Goal: Information Seeking & Learning: Find specific page/section

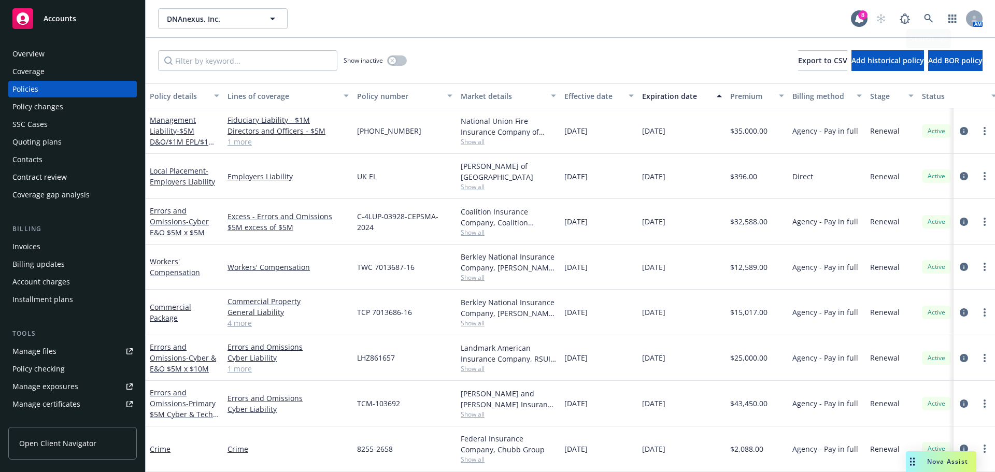
scroll to position [1, 0]
click at [934, 24] on link at bounding box center [928, 18] width 21 height 21
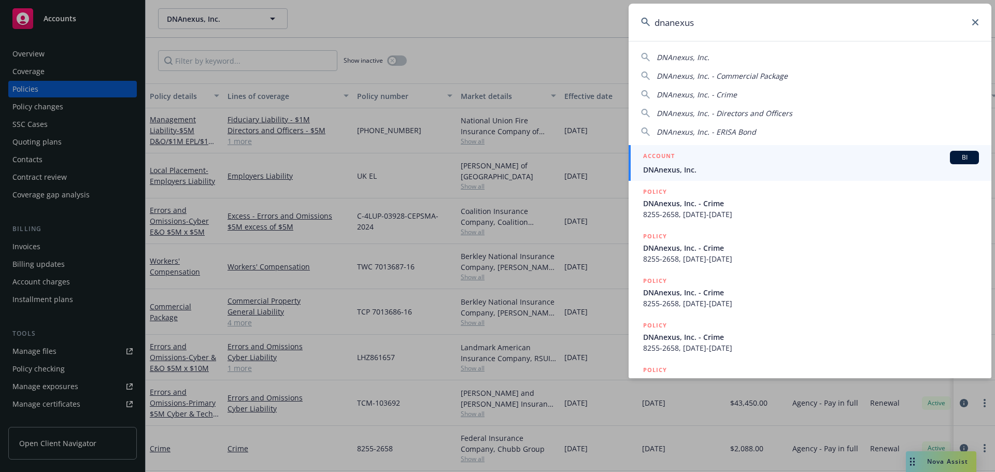
type input "dnanexus"
click at [790, 157] on div "ACCOUNT BI" at bounding box center [811, 157] width 336 height 13
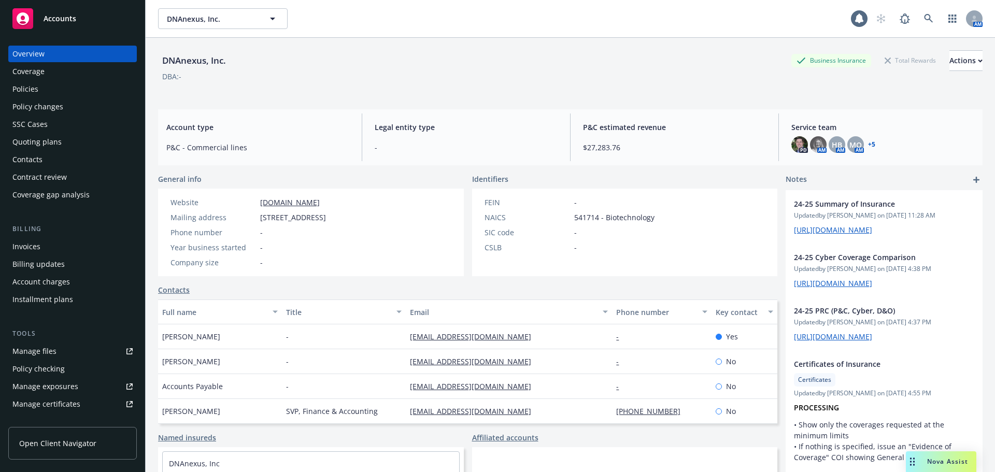
click at [28, 89] on div "Policies" at bounding box center [25, 89] width 26 height 17
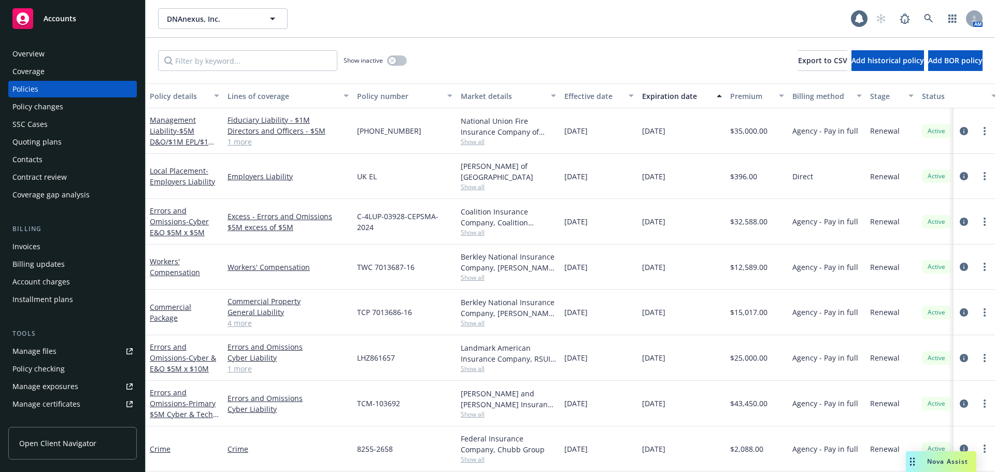
scroll to position [52, 0]
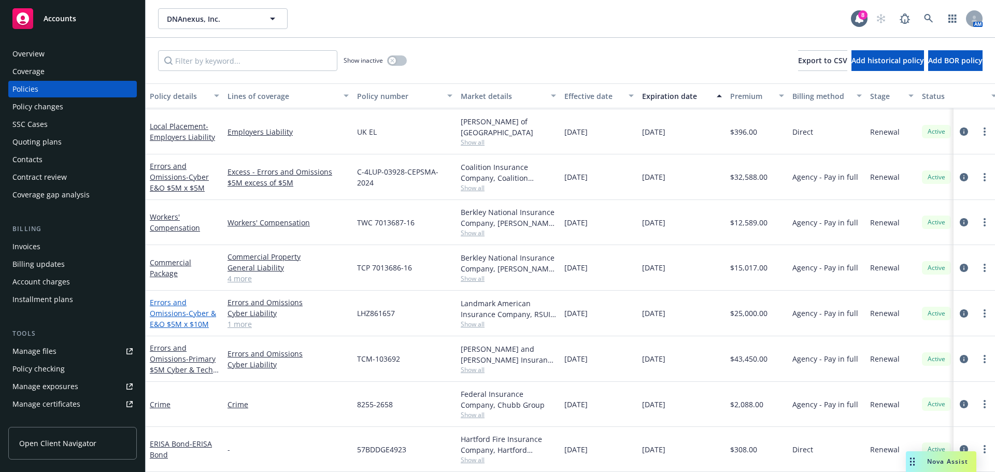
click at [169, 297] on link "Errors and Omissions - Cyber & E&O $5M x $10M" at bounding box center [183, 313] width 66 height 32
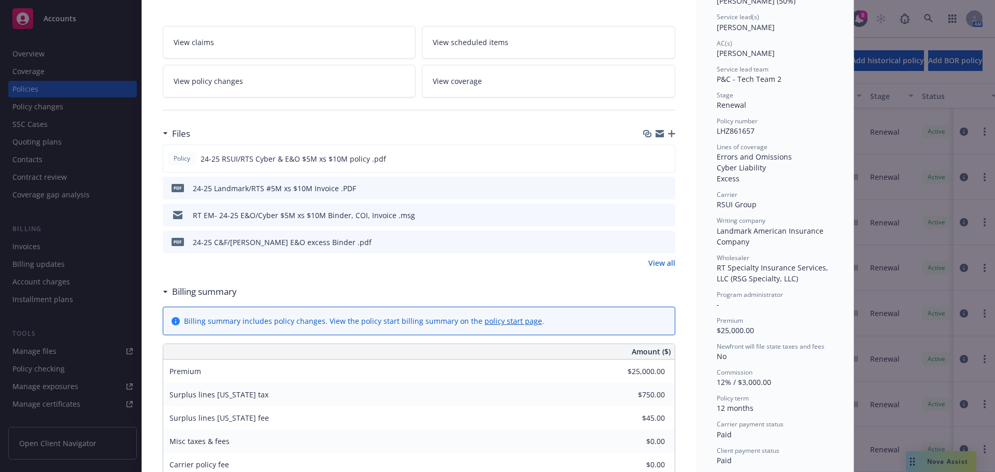
scroll to position [155, 0]
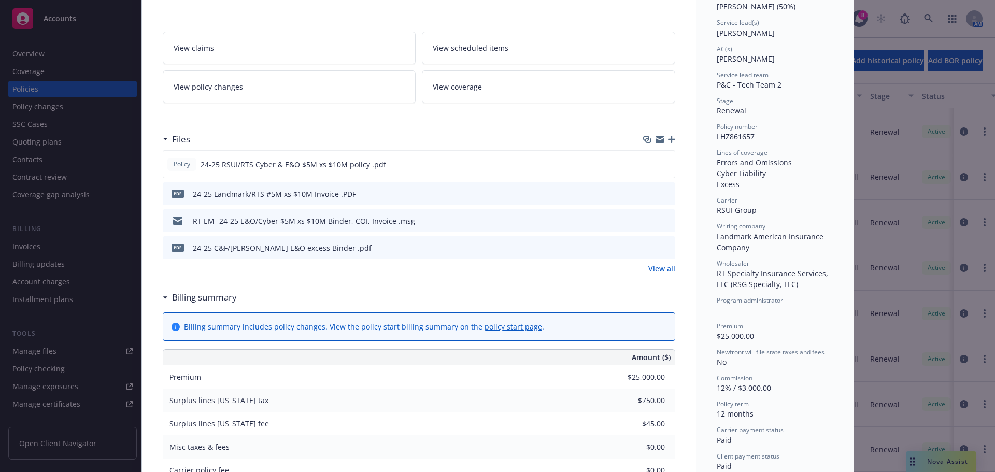
click at [660, 222] on icon "preview file" at bounding box center [664, 220] width 9 height 7
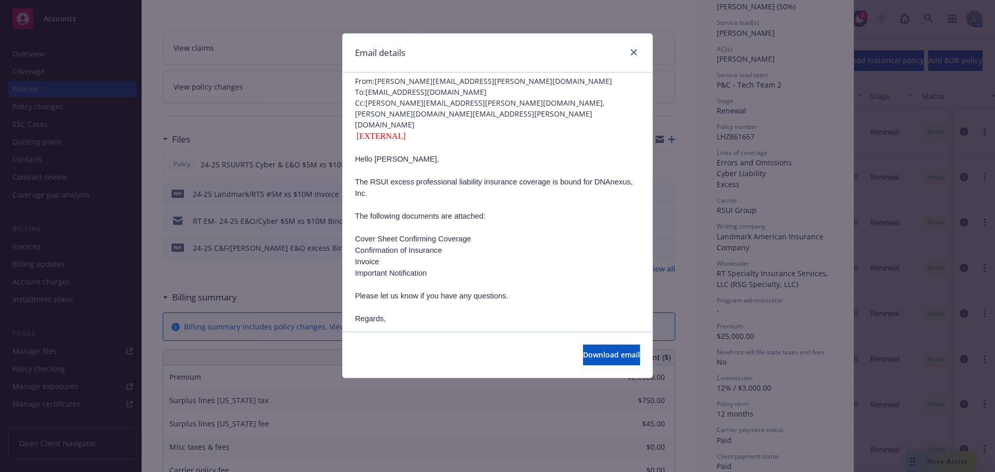
scroll to position [0, 0]
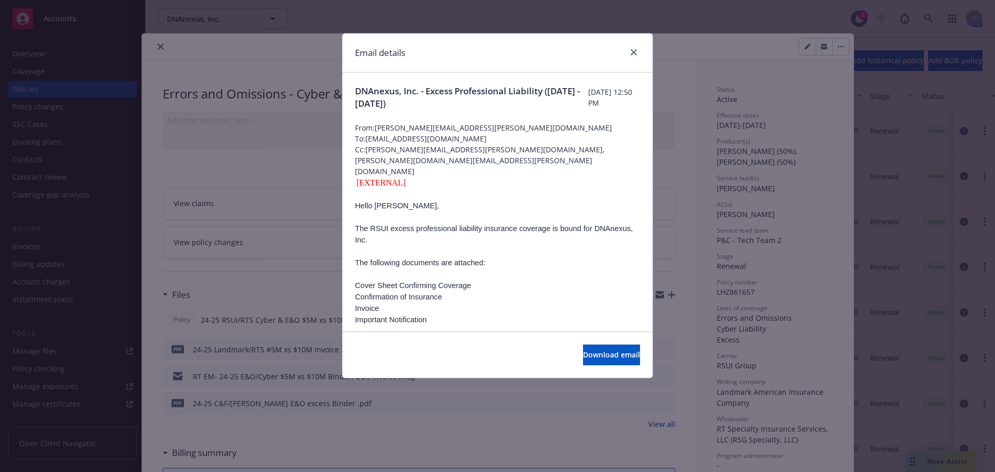
scroll to position [155, 0]
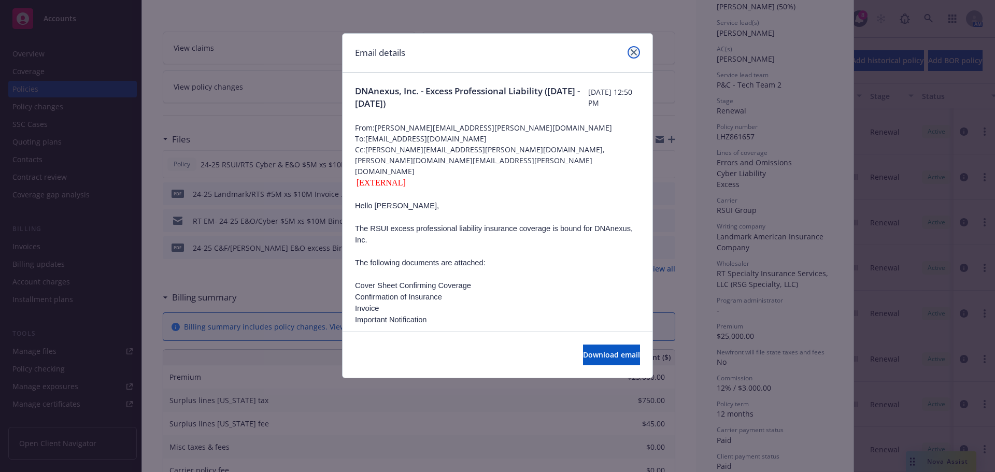
click at [633, 51] on icon "close" at bounding box center [633, 52] width 6 height 6
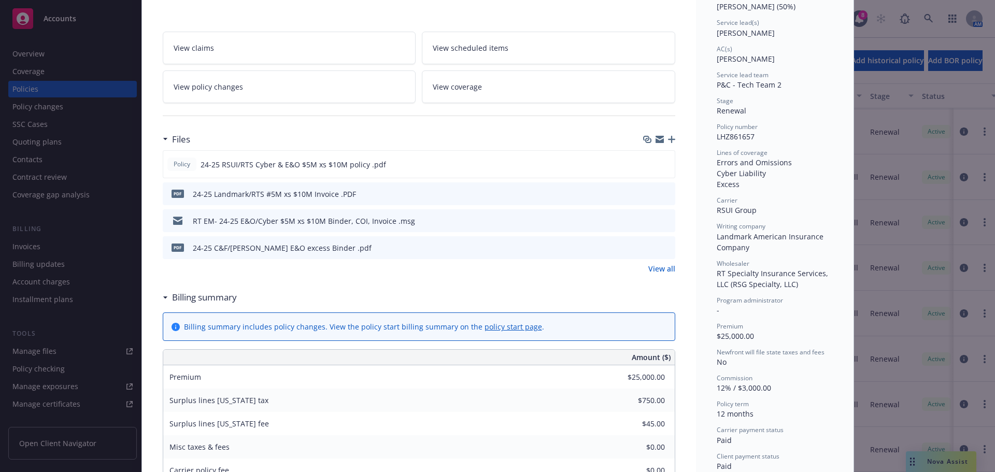
scroll to position [104, 0]
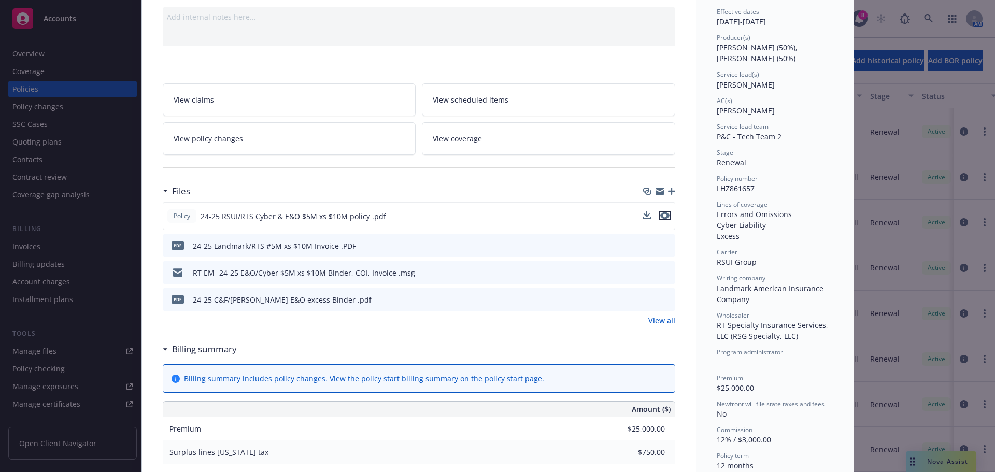
click at [661, 215] on icon "preview file" at bounding box center [664, 215] width 9 height 7
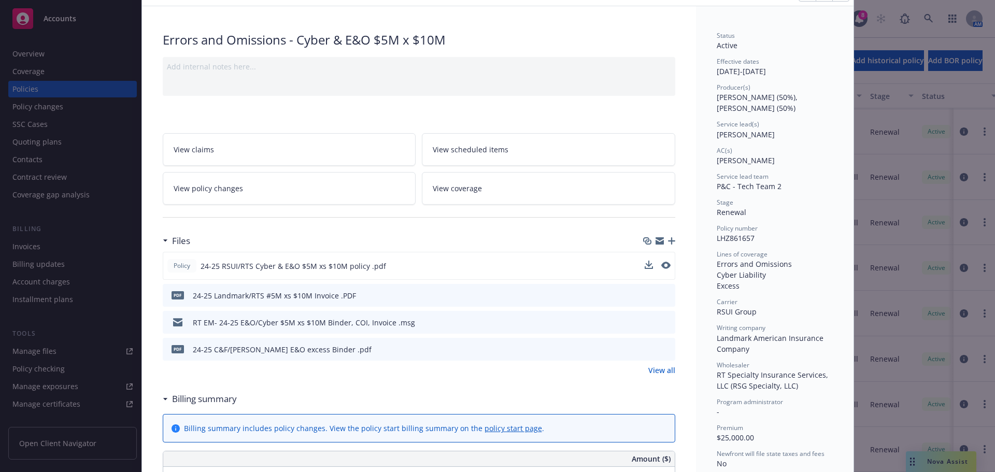
scroll to position [0, 0]
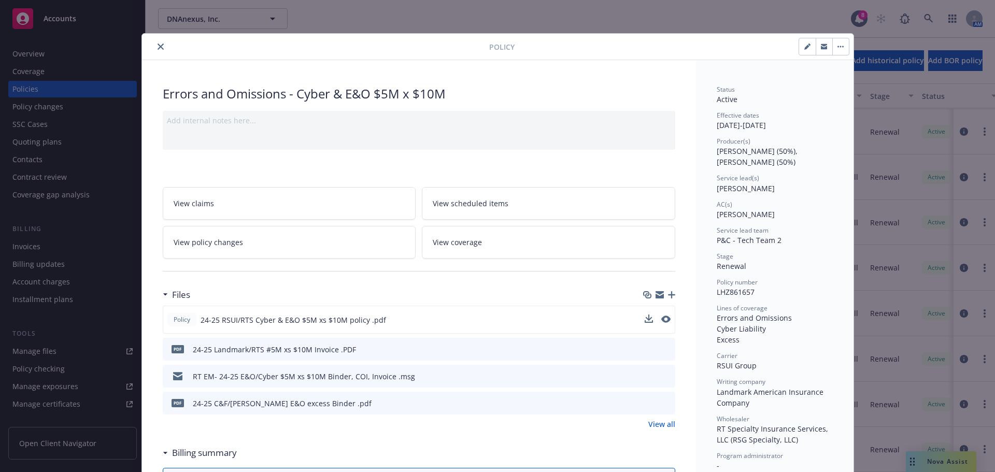
click at [154, 42] on button "close" at bounding box center [160, 46] width 12 height 12
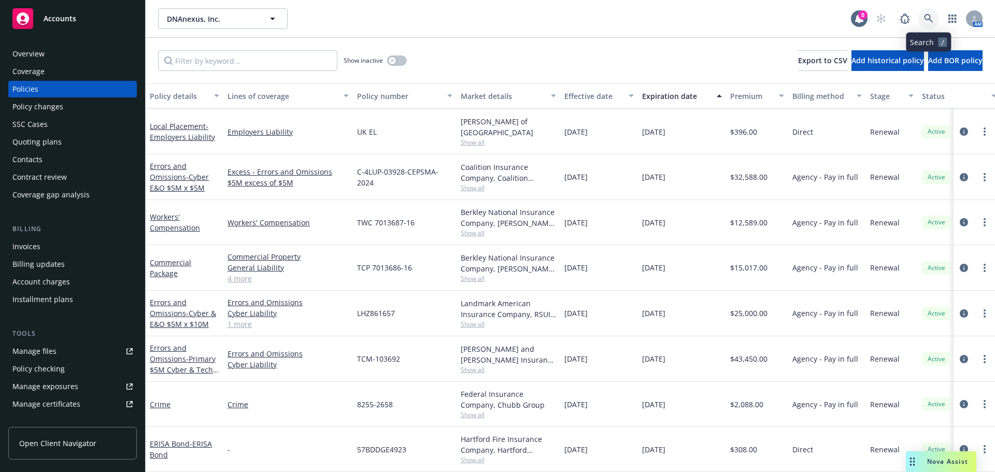
click at [928, 21] on icon at bounding box center [928, 18] width 9 height 9
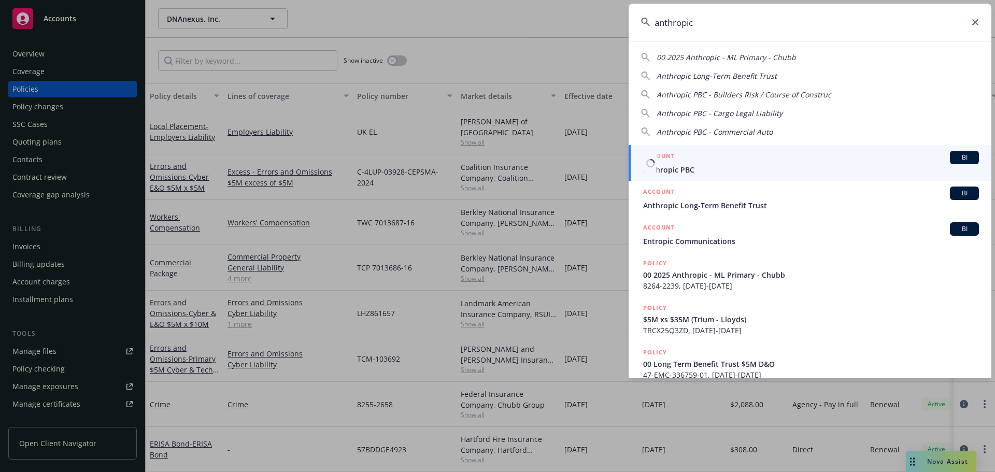
type input "anthropic"
click at [748, 154] on div "ACCOUNT BI" at bounding box center [811, 157] width 336 height 13
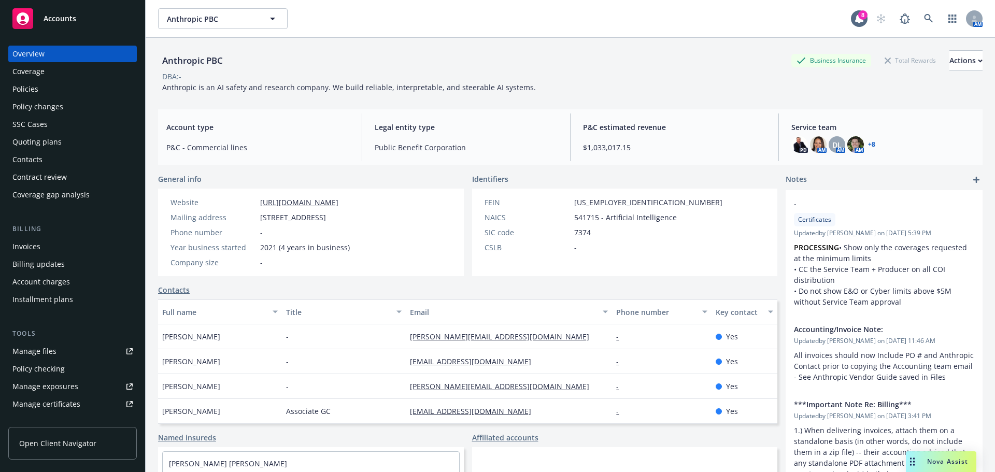
click at [36, 89] on div "Policies" at bounding box center [25, 89] width 26 height 17
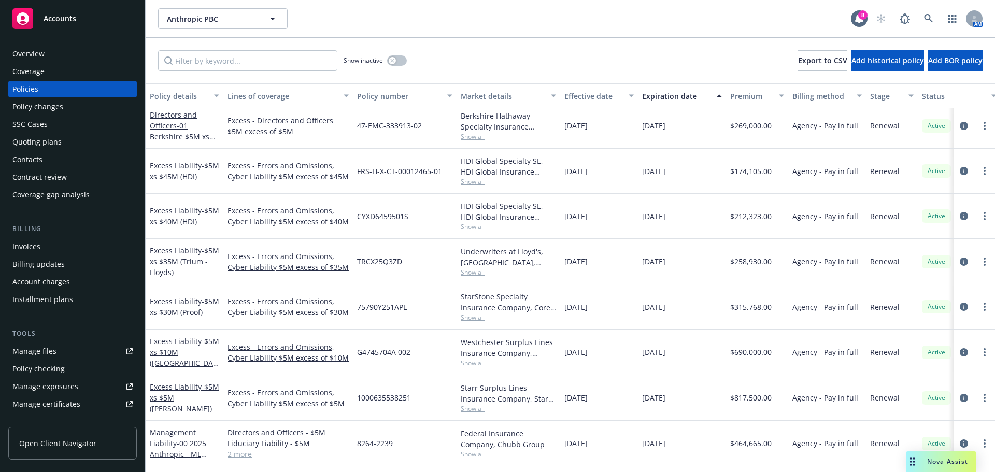
scroll to position [673, 0]
click at [214, 68] on input "Filter by keyword..." at bounding box center [247, 60] width 179 height 21
type input "cyber"
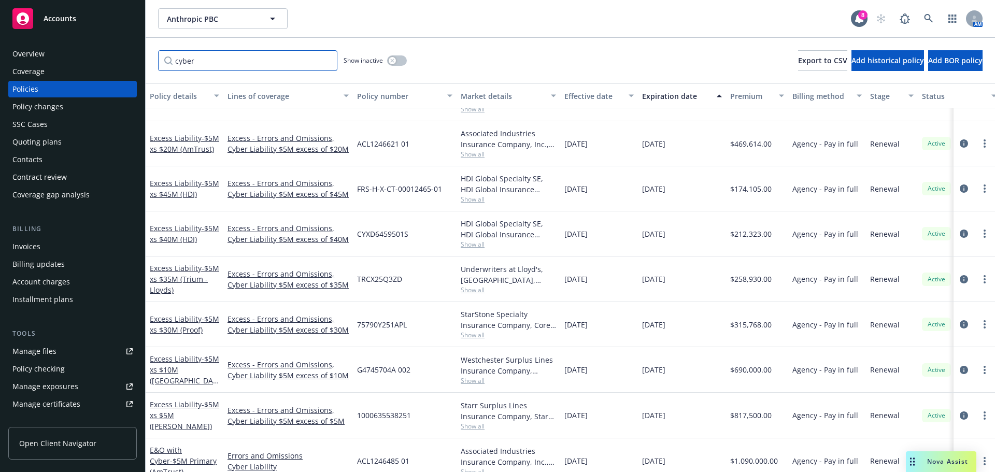
scroll to position [0, 0]
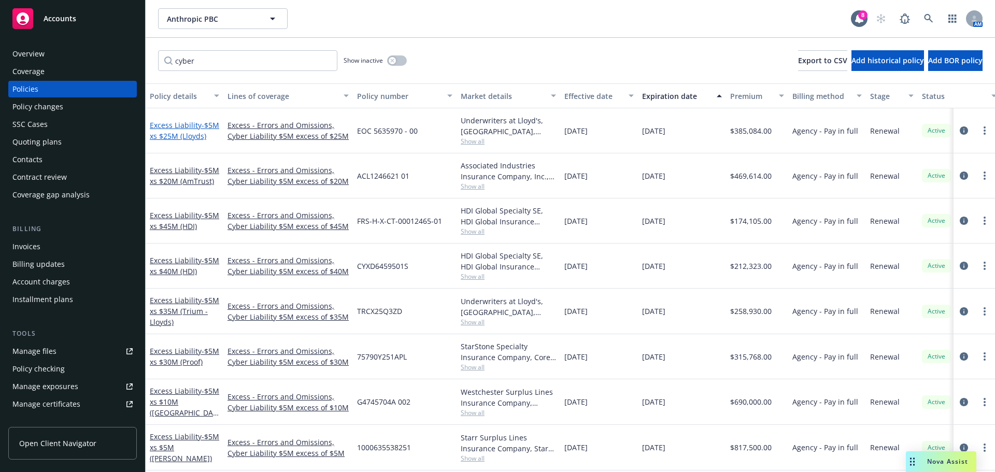
click at [168, 127] on span "- $5M xs $25M (Lloyds)" at bounding box center [184, 130] width 69 height 21
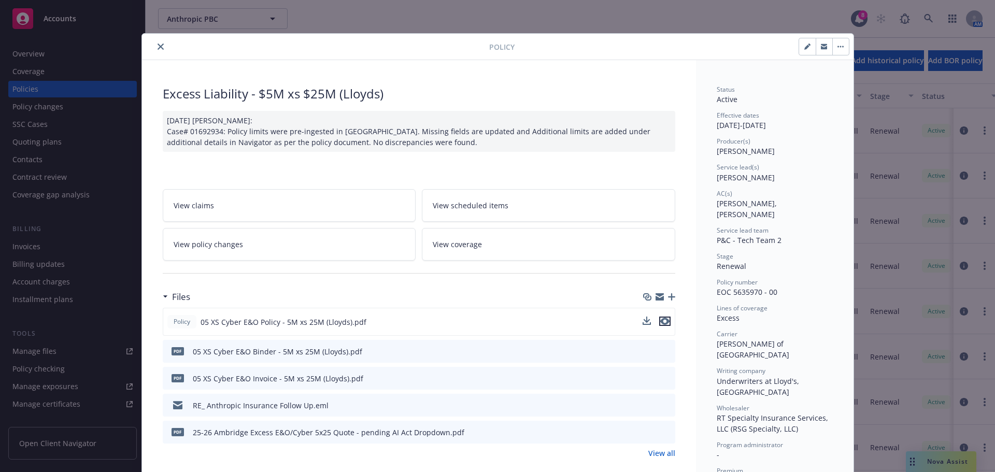
click at [662, 320] on icon "preview file" at bounding box center [664, 321] width 9 height 7
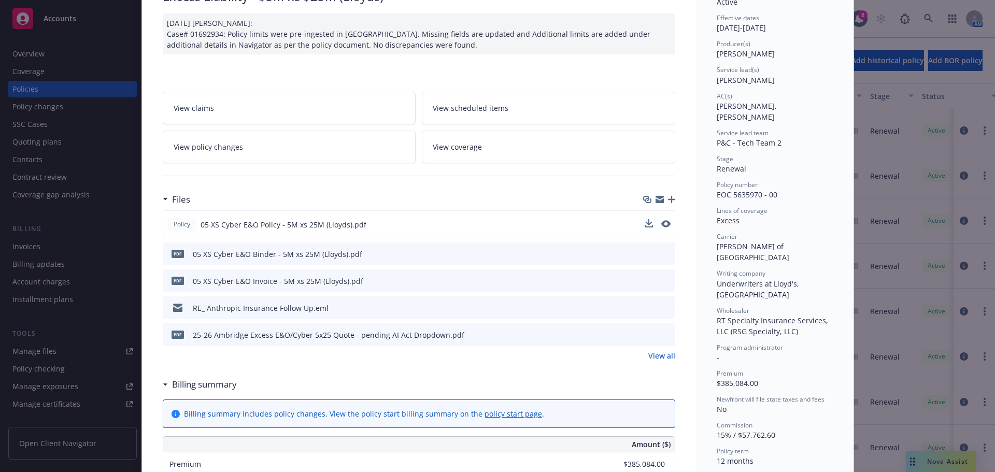
scroll to position [104, 0]
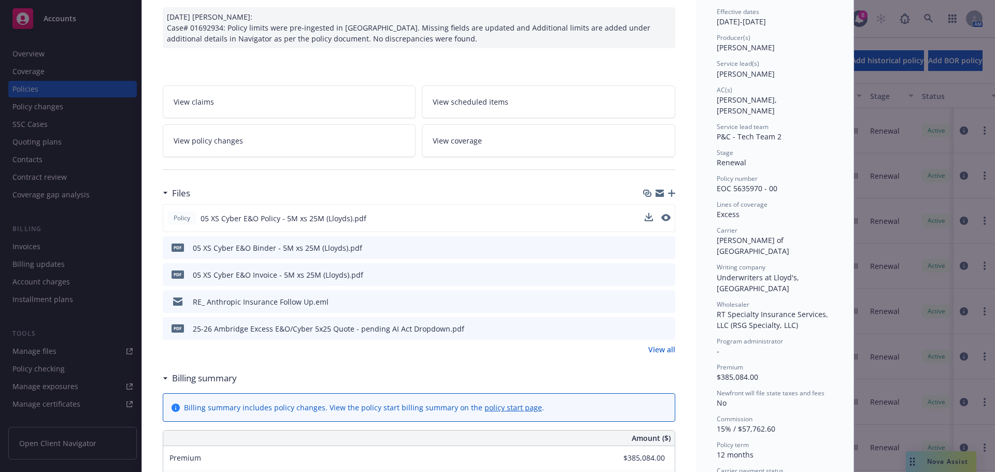
click at [661, 248] on icon "preview file" at bounding box center [664, 246] width 9 height 7
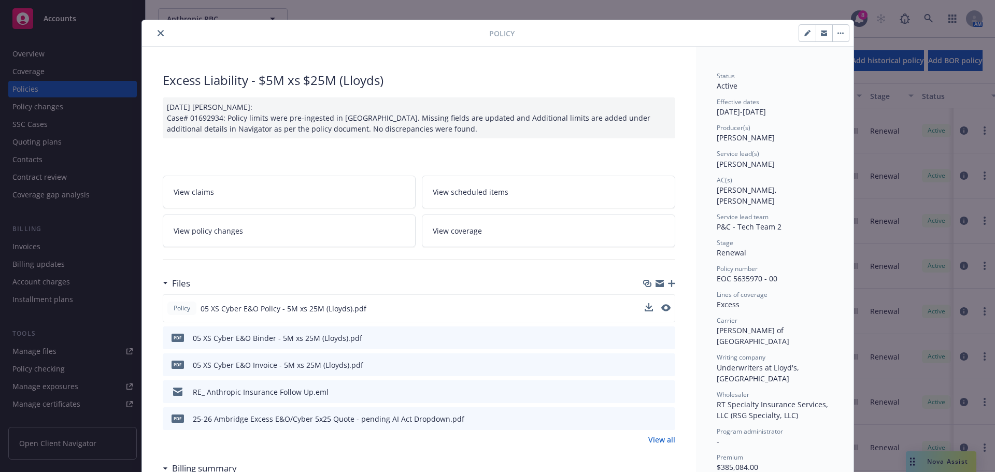
scroll to position [0, 0]
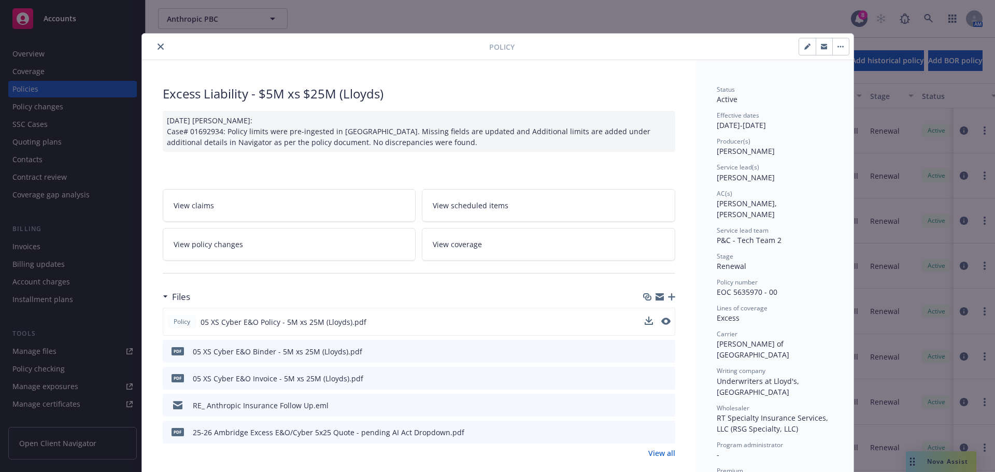
click at [160, 47] on button "close" at bounding box center [160, 46] width 12 height 12
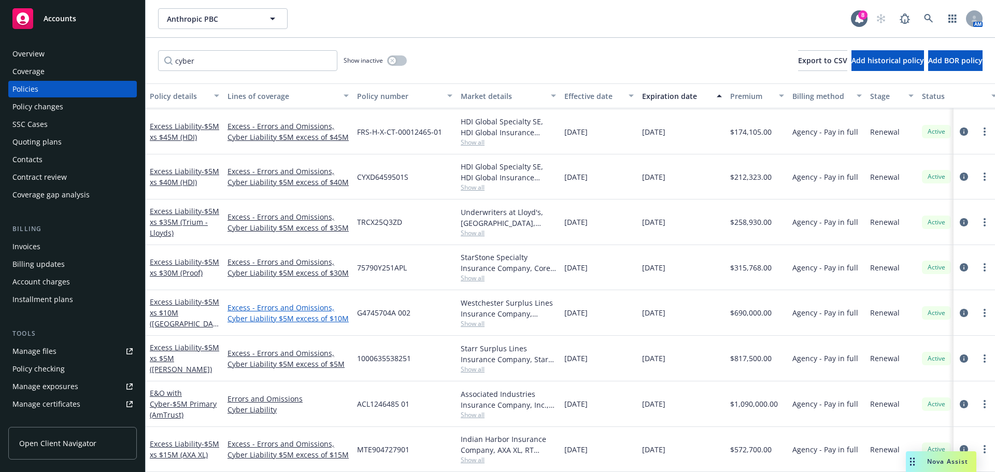
scroll to position [94, 0]
